Goal: Obtain resource: Obtain resource

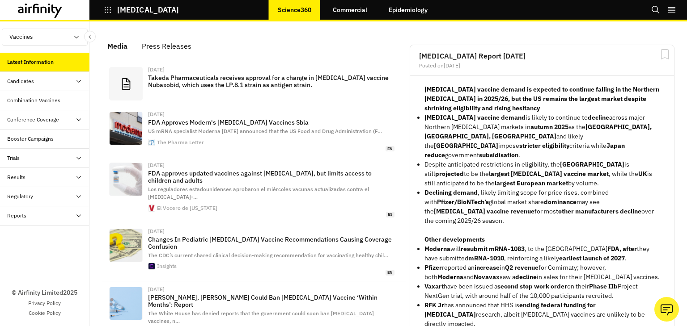
scroll to position [574, 261]
click at [52, 193] on div "Regulatory" at bounding box center [48, 197] width 82 height 8
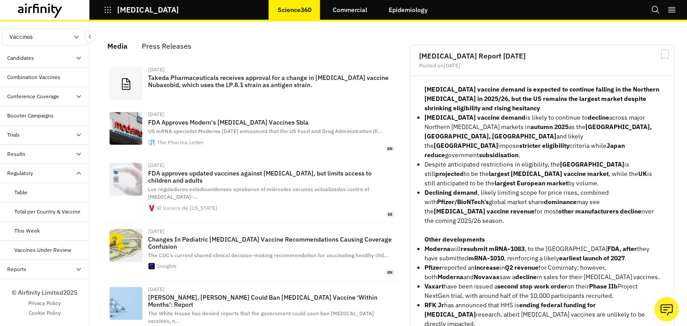
click at [34, 190] on div "Table" at bounding box center [44, 192] width 89 height 19
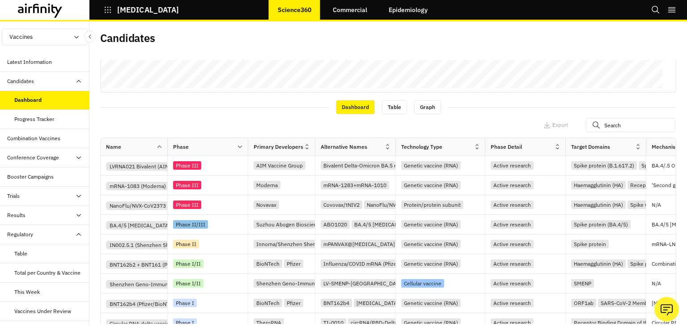
scroll to position [259, 0]
click at [161, 144] on icon at bounding box center [159, 146] width 7 height 7
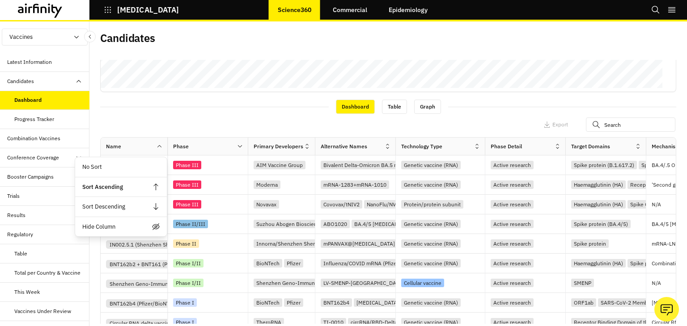
click at [245, 97] on div "Views: All Add View Apply Filters Dashboard Table Graph Apply Filters Columns E…" at bounding box center [388, 192] width 576 height 264
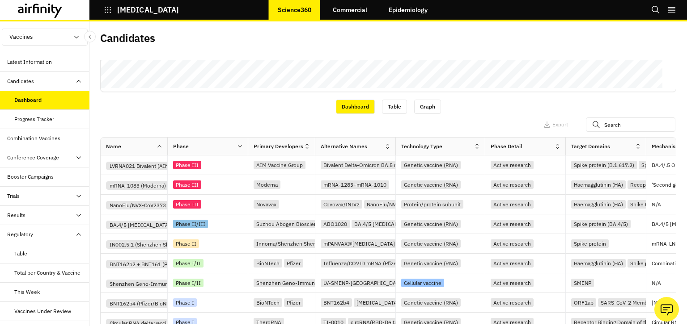
click at [307, 148] on icon at bounding box center [306, 146] width 3 height 5
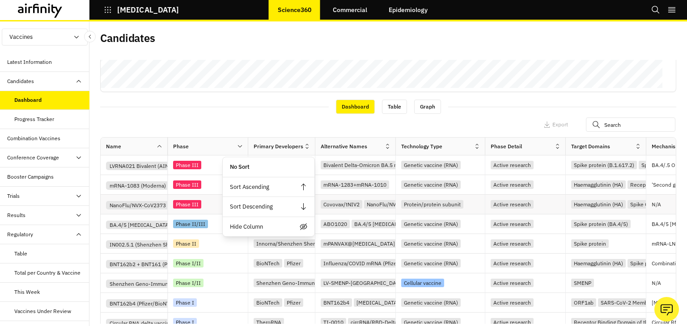
click at [388, 205] on div "NanoFlu/NVX-CoV2373" at bounding box center [395, 204] width 62 height 8
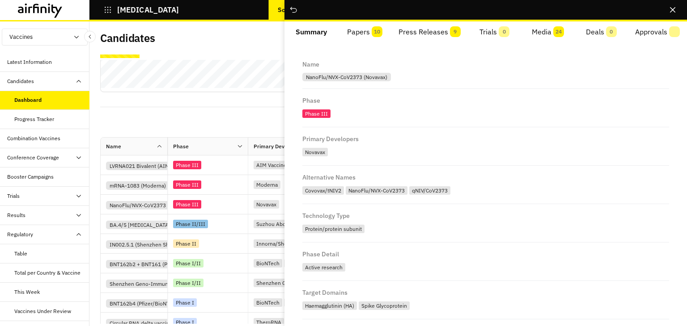
click at [674, 12] on icon "Close" at bounding box center [672, 9] width 5 height 5
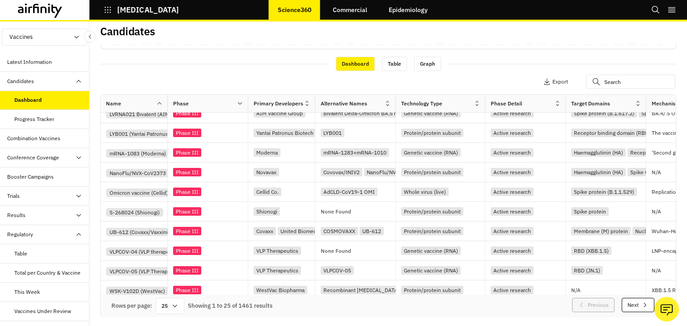
scroll to position [68, 0]
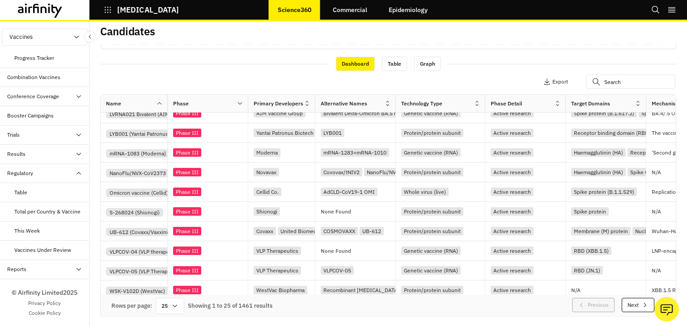
click at [32, 169] on div "Regulatory" at bounding box center [20, 173] width 26 height 8
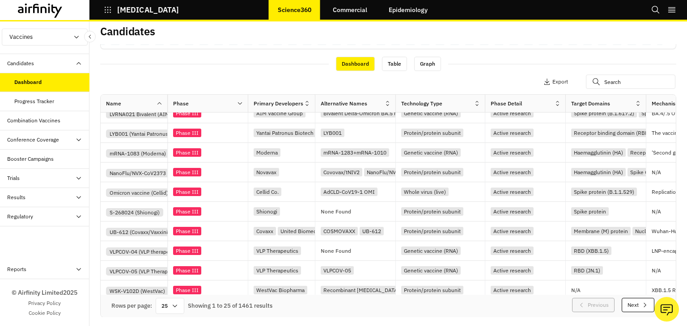
scroll to position [0, 0]
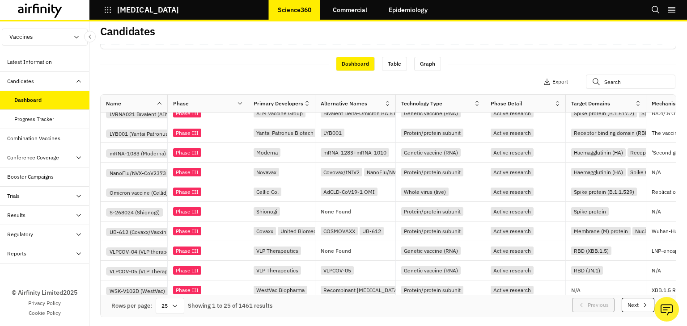
click at [75, 231] on icon at bounding box center [78, 234] width 7 height 7
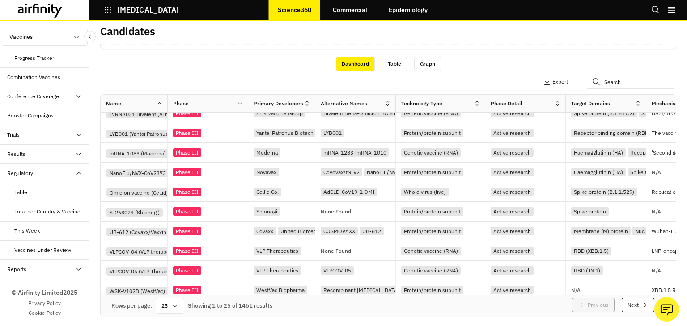
click at [51, 169] on div "Regulatory" at bounding box center [48, 173] width 82 height 8
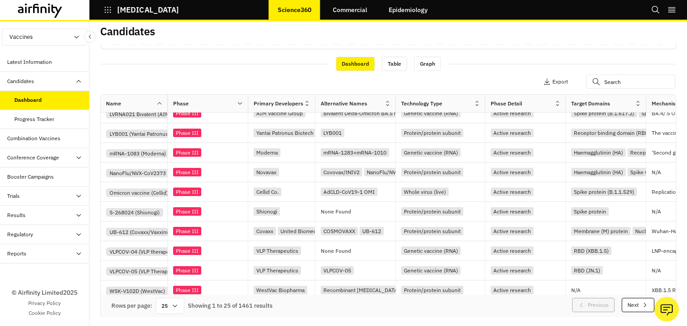
click at [41, 247] on div "Reports" at bounding box center [44, 254] width 89 height 19
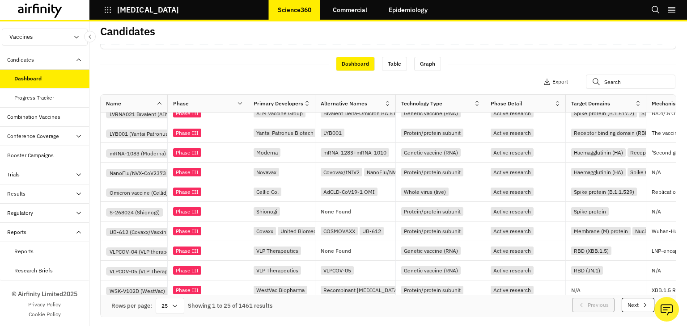
scroll to position [21, 0]
click at [44, 210] on div "Regulatory" at bounding box center [48, 214] width 82 height 8
click at [40, 231] on div "Table" at bounding box center [51, 233] width 75 height 8
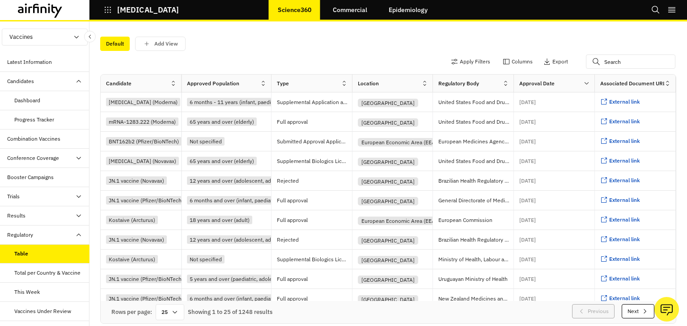
click at [80, 38] on icon "button" at bounding box center [76, 37] width 7 height 7
click at [45, 71] on p "Therapeutics" at bounding box center [26, 71] width 48 height 17
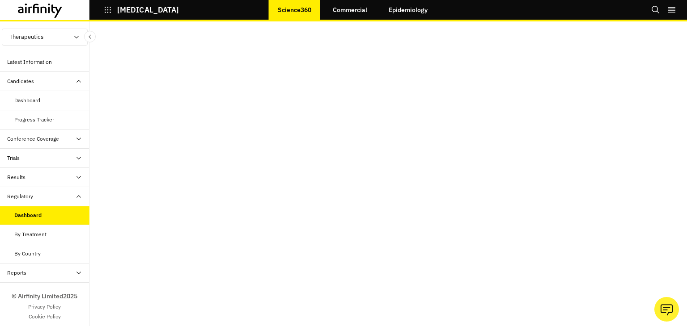
scroll to position [76, 0]
click at [42, 237] on div "By Treatment" at bounding box center [30, 235] width 32 height 8
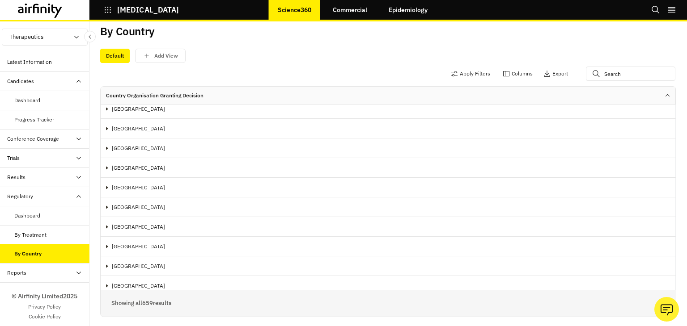
scroll to position [1604, 0]
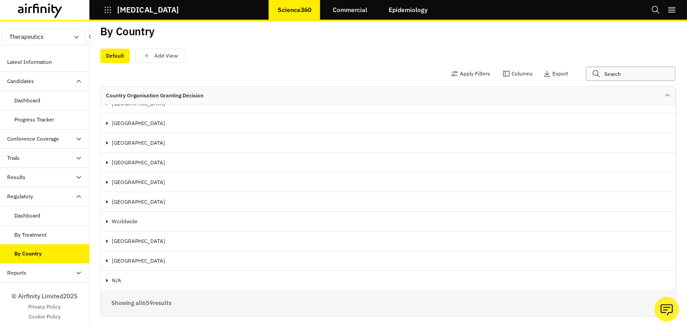
click at [626, 68] on input "text" at bounding box center [630, 74] width 89 height 14
paste input "Nirmatrelvir/ritonavir"
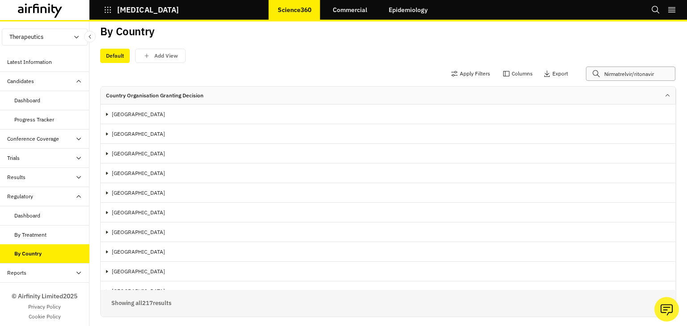
scroll to position [0, 0]
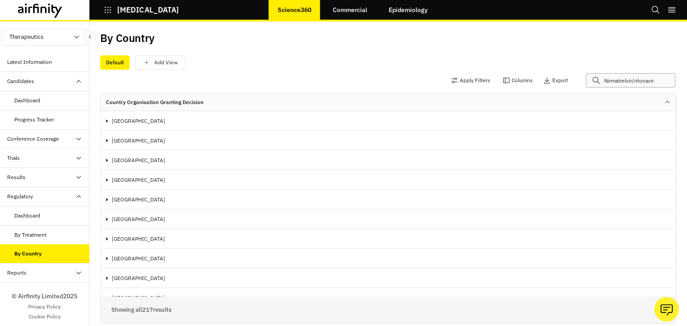
type input "Nirmatrelvir/ritonavir"
click at [49, 237] on div "By Treatment" at bounding box center [51, 235] width 75 height 8
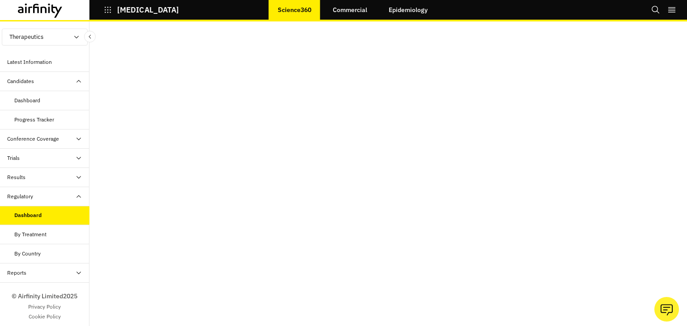
click at [35, 237] on div "By Treatment" at bounding box center [30, 235] width 32 height 8
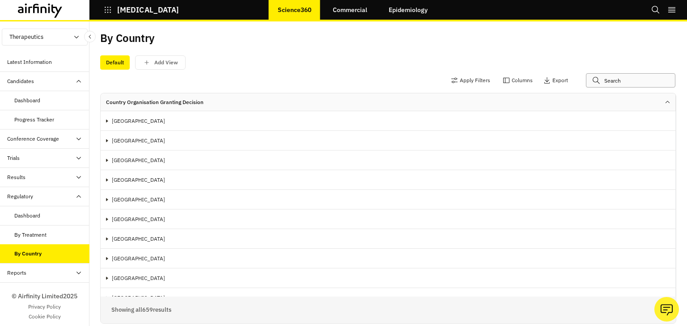
click at [621, 79] on input "text" at bounding box center [630, 80] width 89 height 14
paste input "Nirmatrelvir/ritonavir"
type input "Nirmatrelvir/ritonavir"
click at [451, 81] on icon "button" at bounding box center [454, 80] width 7 height 7
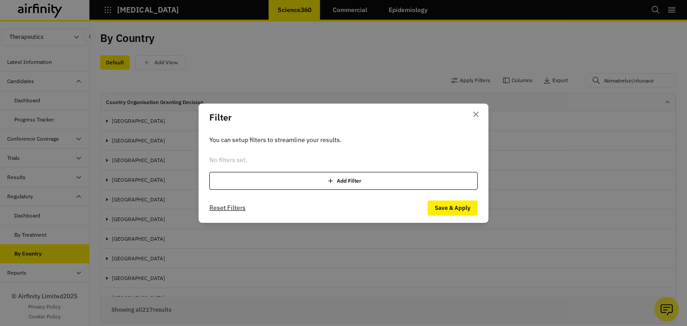
click at [292, 177] on div "Add Filter" at bounding box center [343, 181] width 268 height 18
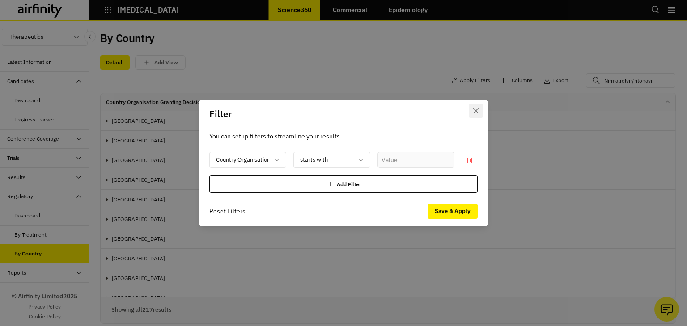
click at [477, 108] on icon "Close" at bounding box center [475, 110] width 5 height 5
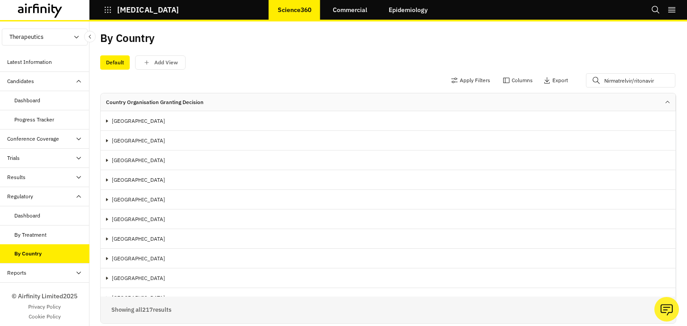
click at [38, 236] on div "By Treatment" at bounding box center [30, 235] width 32 height 8
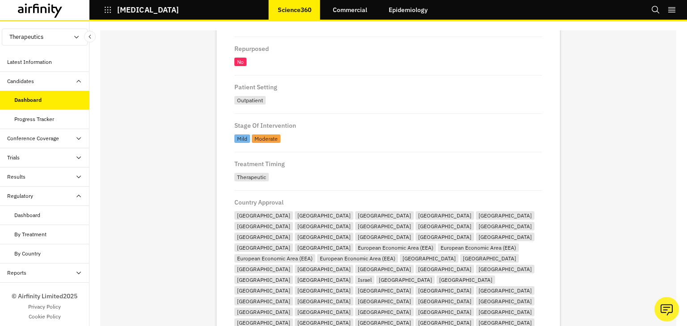
scroll to position [495, 0]
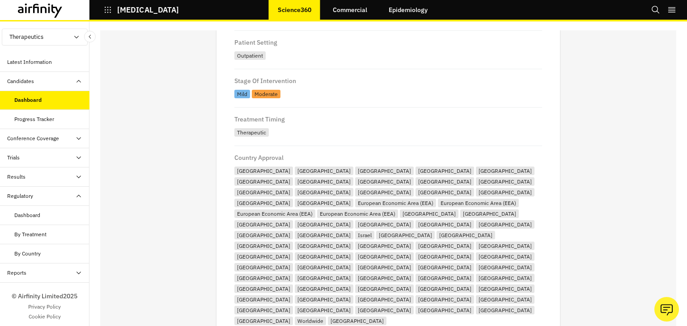
drag, startPoint x: 252, startPoint y: 284, endPoint x: 172, endPoint y: 270, distance: 80.8
click at [172, 270] on div "← Back to search Therapeutics / All Candidates / Nirmatrelvir/ritonavir View Al…" at bounding box center [388, 182] width 576 height 305
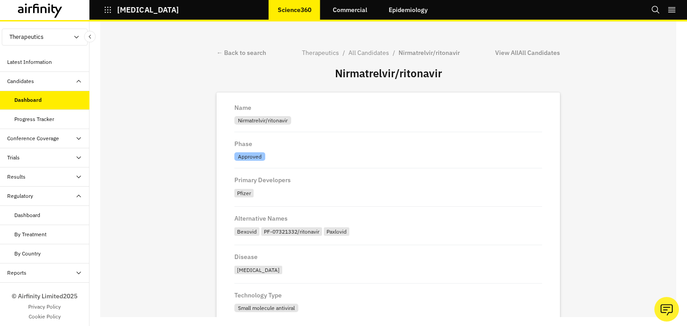
scroll to position [0, 0]
click at [43, 121] on div "Progress Tracker" at bounding box center [34, 119] width 40 height 8
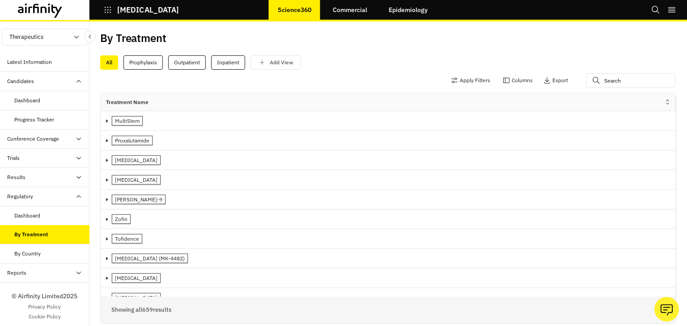
scroll to position [13, 0]
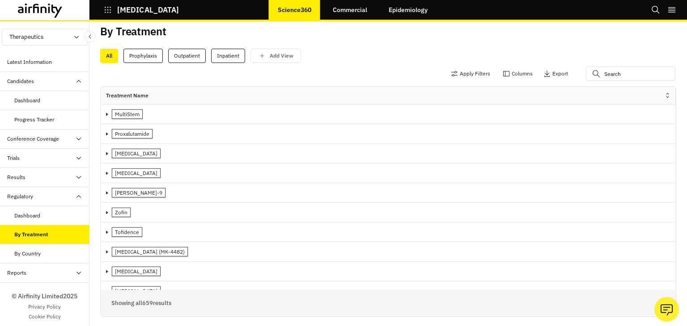
click at [37, 248] on div "By Country" at bounding box center [44, 254] width 89 height 19
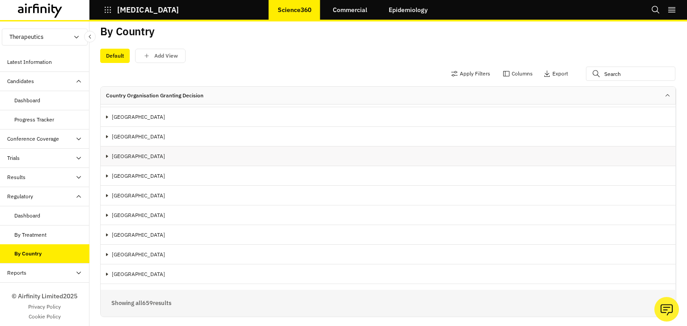
scroll to position [38, 0]
click at [605, 67] on input "text" at bounding box center [630, 74] width 89 height 14
paste input "Nirmatrelvir/ritonavir"
type input "Nirmatrelvir/ritonavir"
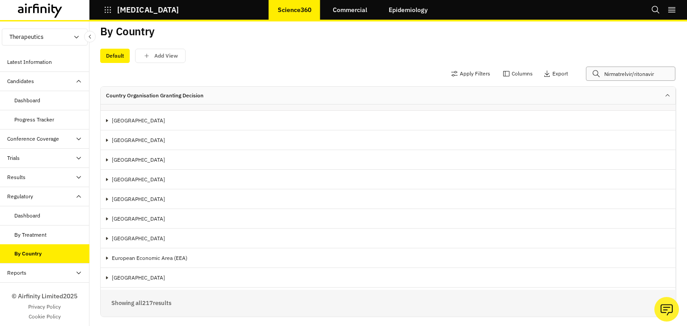
scroll to position [171, 0]
click at [552, 71] on p "Export" at bounding box center [560, 74] width 16 height 6
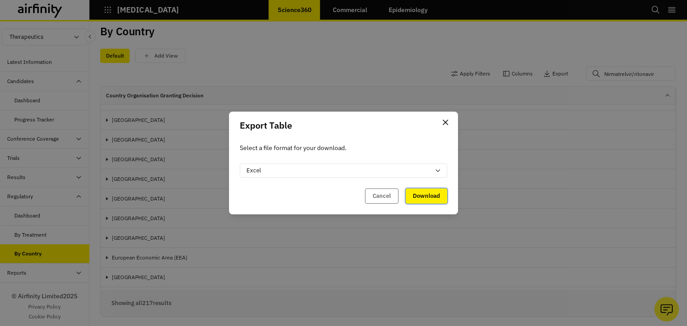
click at [427, 199] on button "Download" at bounding box center [427, 196] width 42 height 15
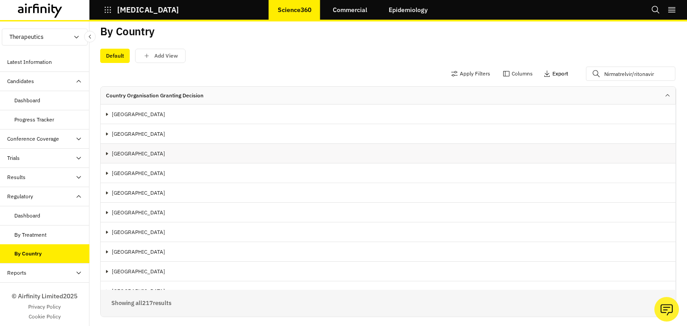
scroll to position [0, 0]
click at [116, 267] on p "[GEOGRAPHIC_DATA]" at bounding box center [393, 271] width 563 height 9
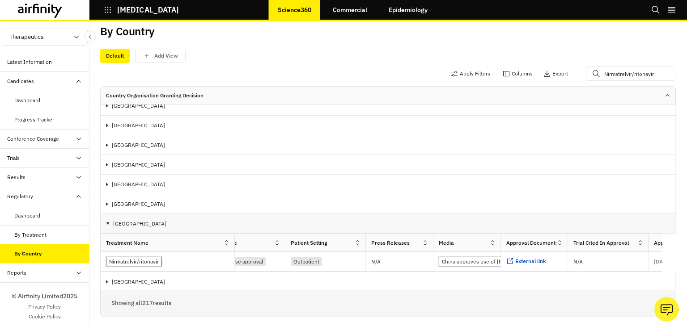
scroll to position [0, 132]
